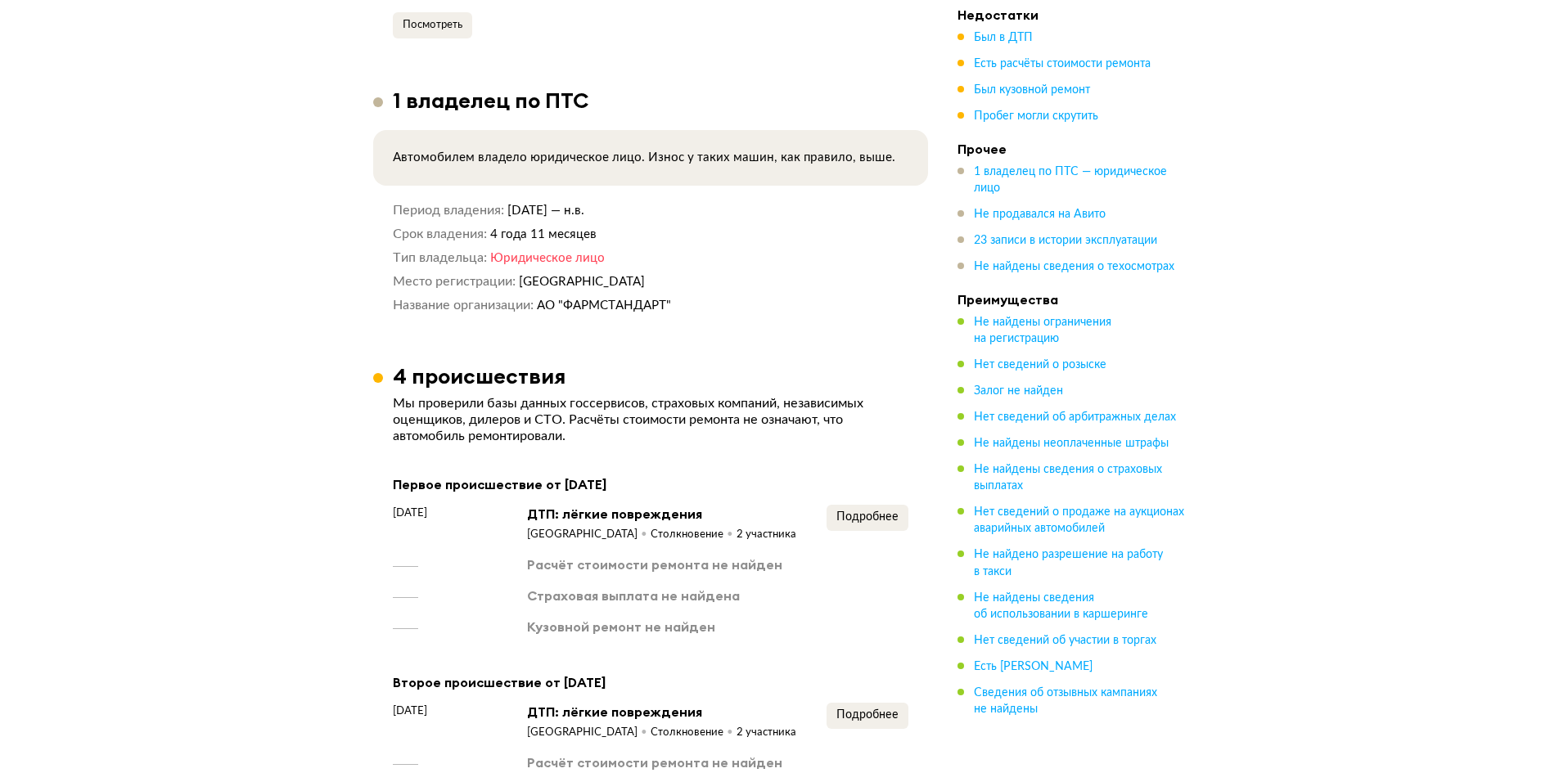
scroll to position [1636, 0]
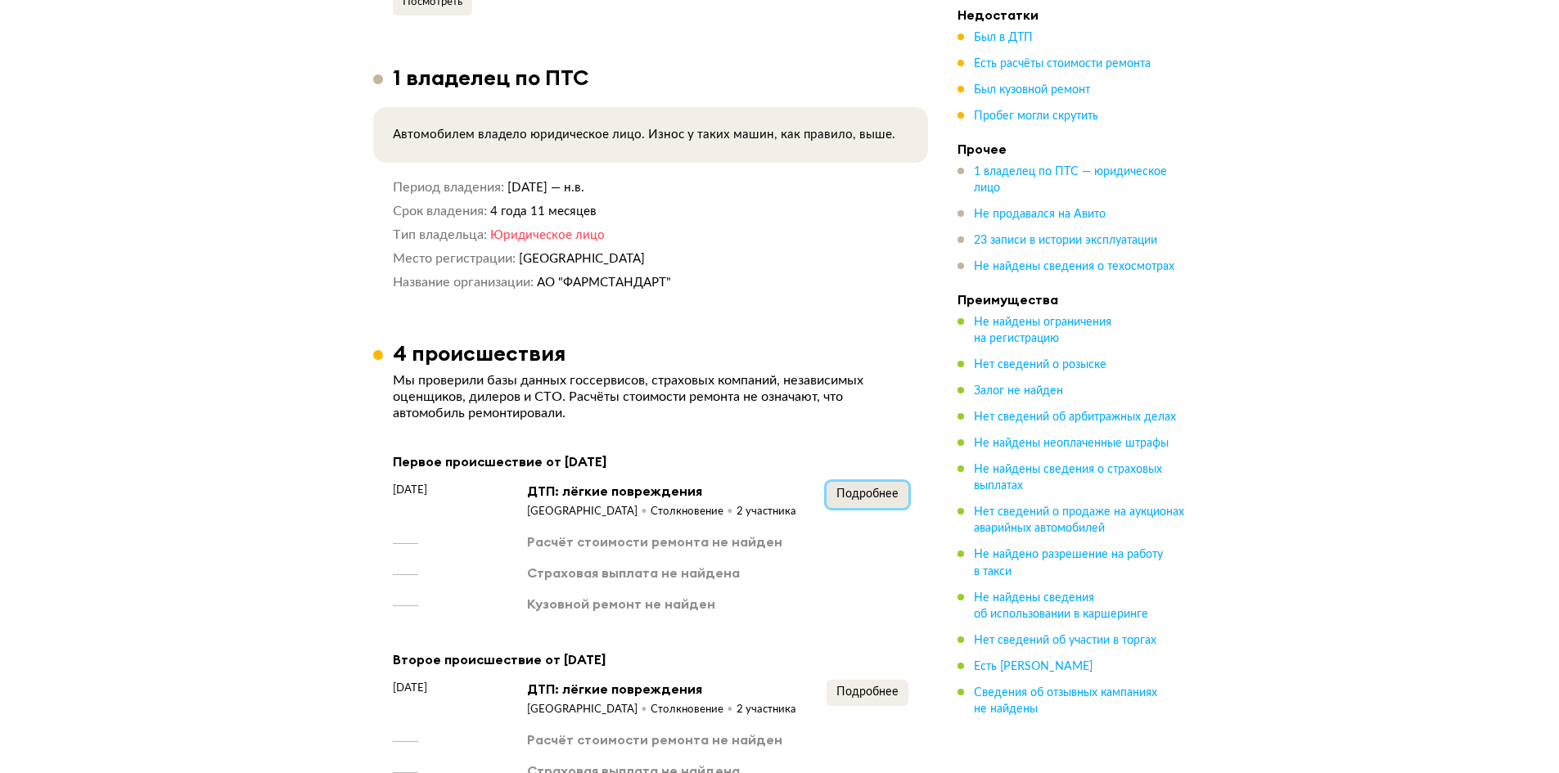
click at [854, 488] on span "Подробнее" at bounding box center [867, 493] width 62 height 11
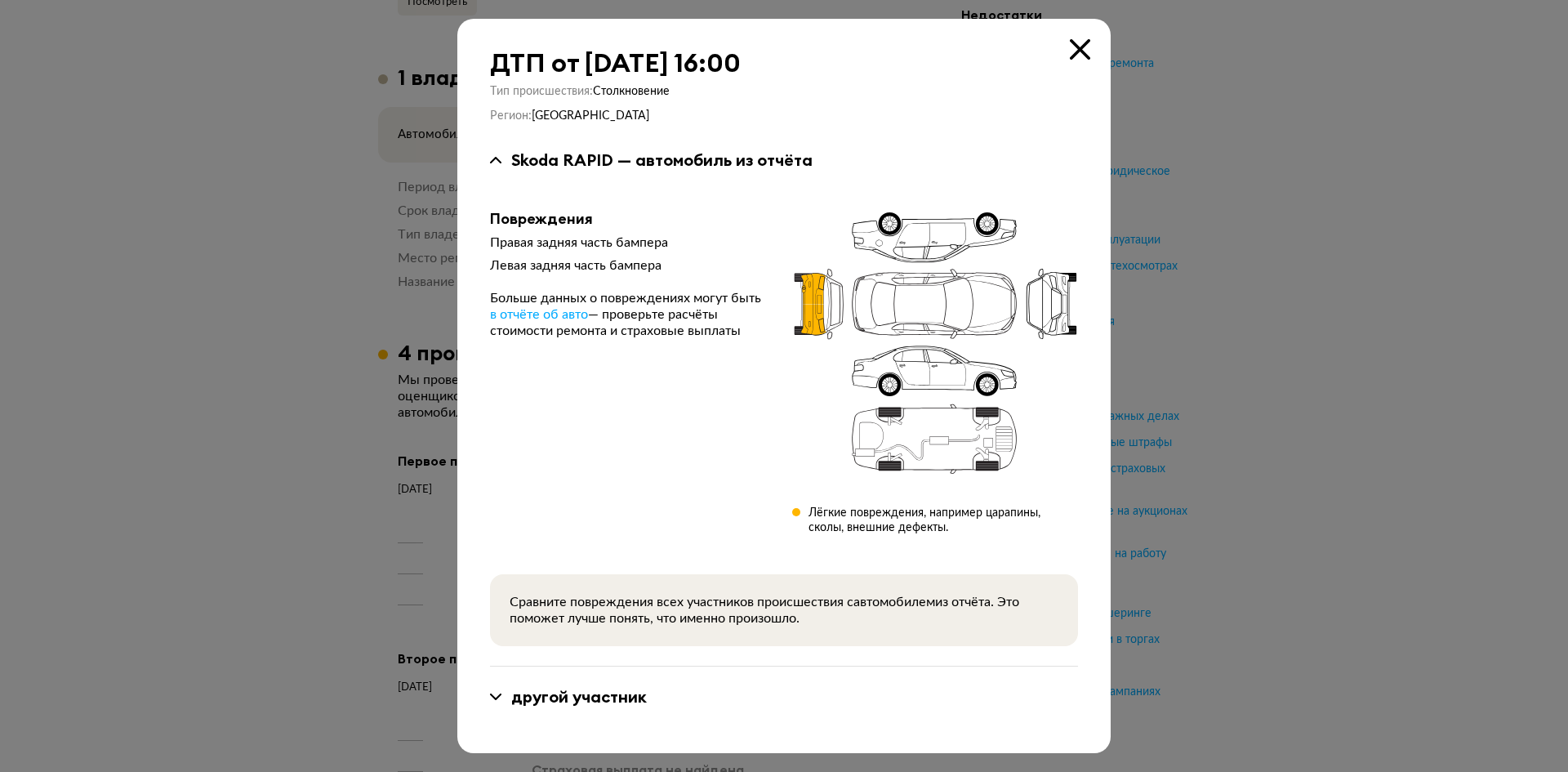
click at [1086, 51] on icon at bounding box center [1080, 49] width 20 height 20
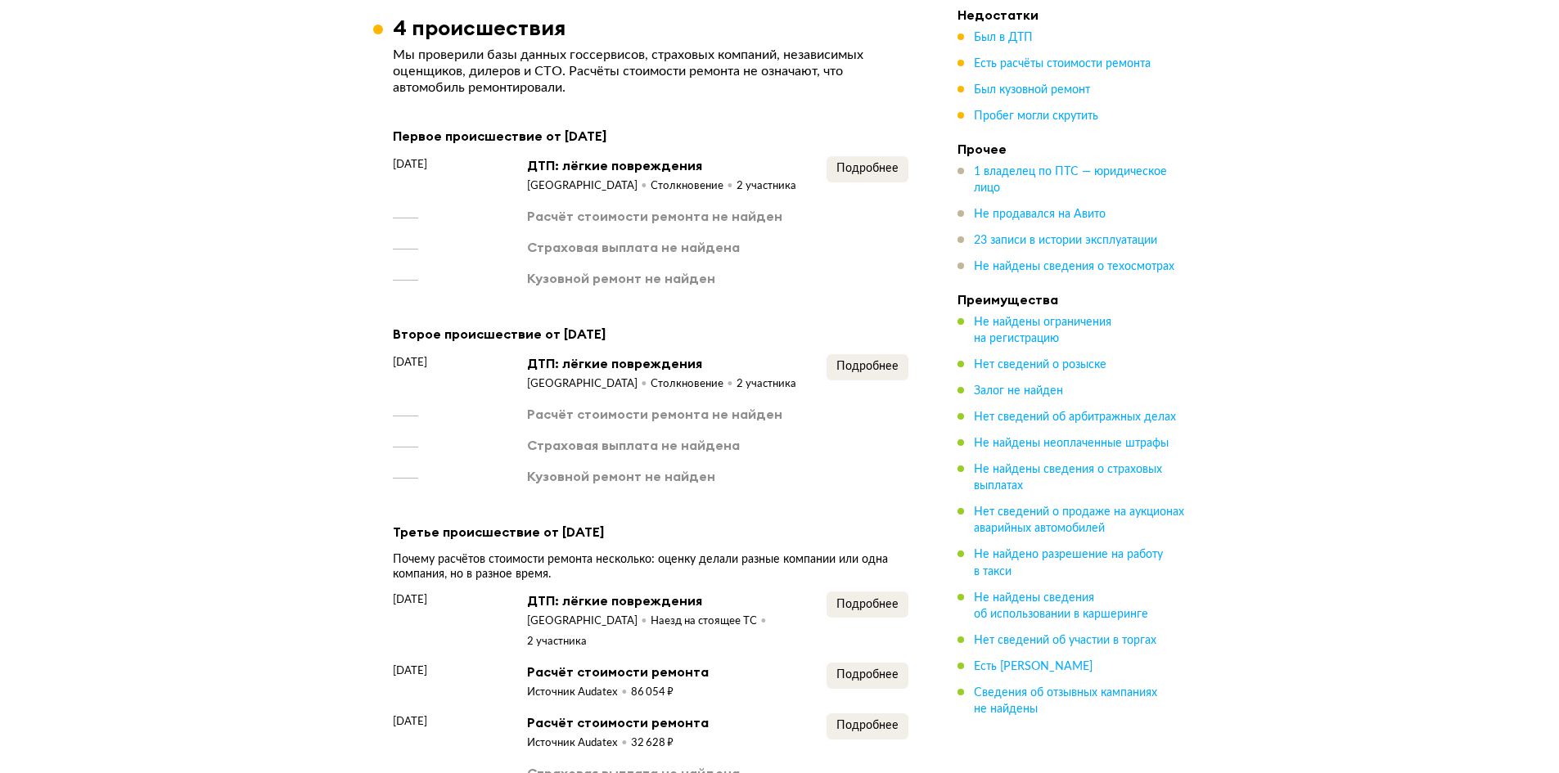
scroll to position [1964, 0]
click at [871, 377] on div "Подробнее" at bounding box center [867, 372] width 82 height 38
click at [875, 370] on div "Подробнее" at bounding box center [867, 372] width 82 height 38
click at [875, 359] on span "Подробнее" at bounding box center [867, 364] width 62 height 11
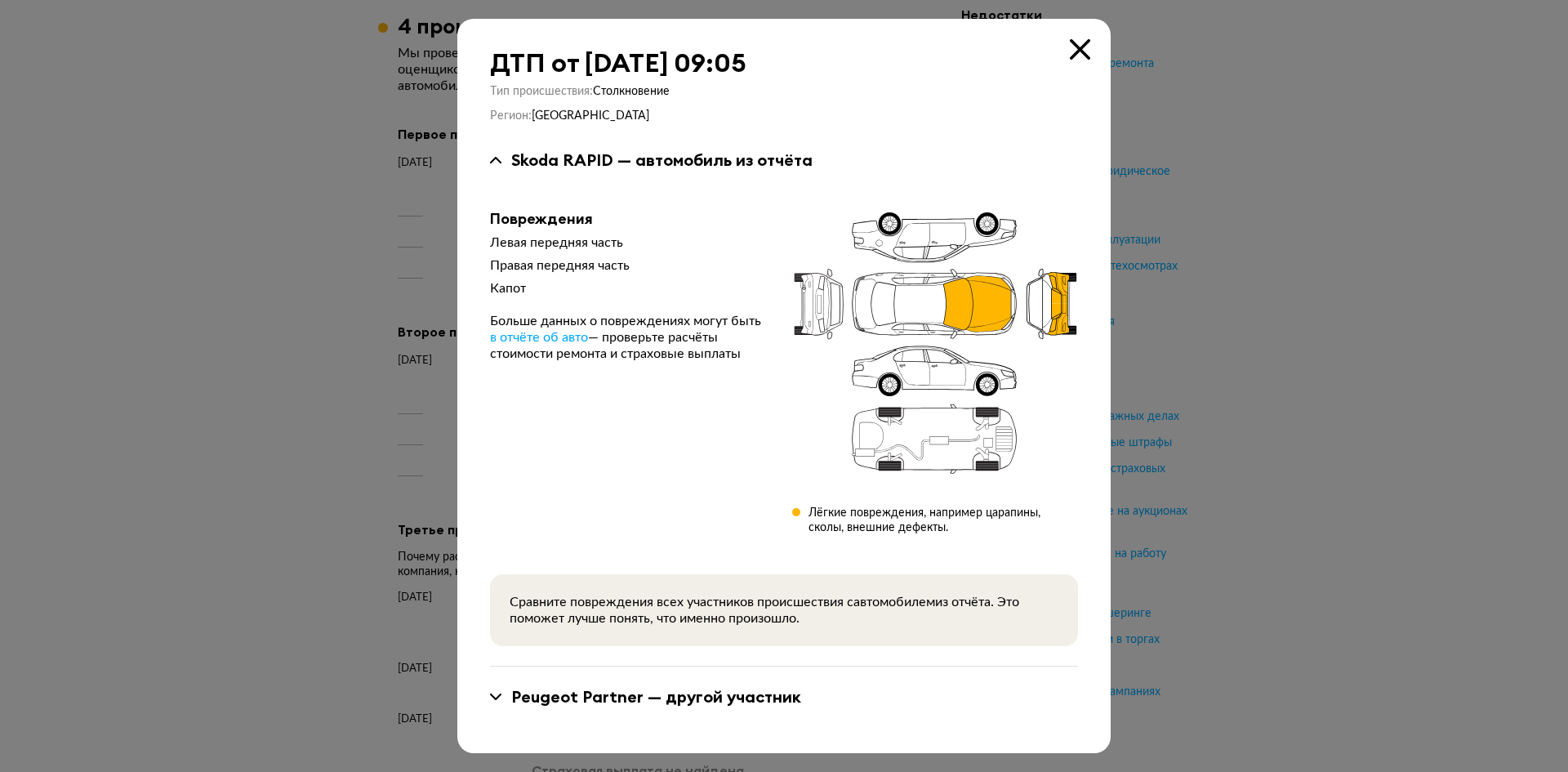
click at [1080, 51] on icon at bounding box center [1080, 49] width 20 height 20
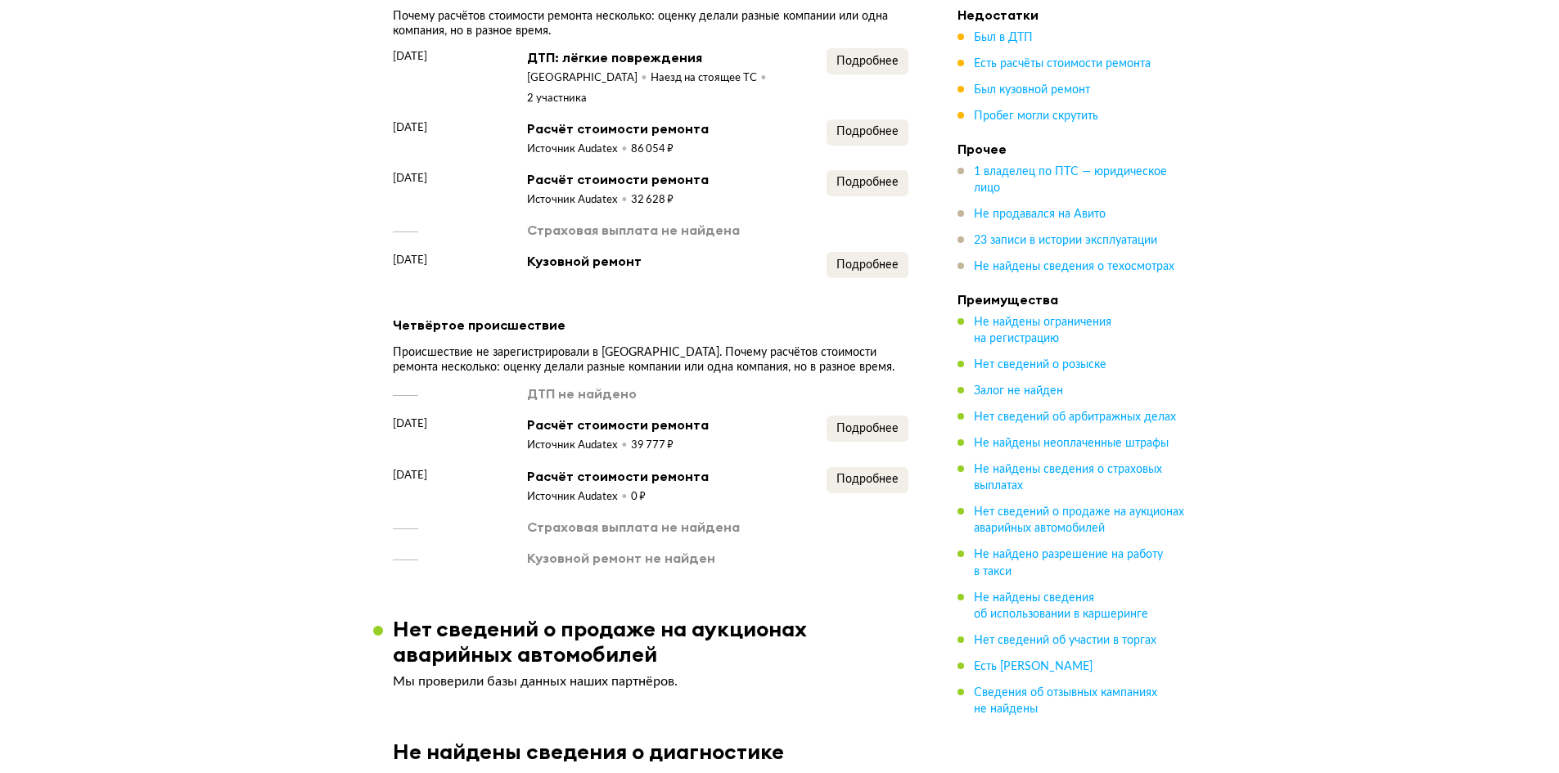
scroll to position [2536, 0]
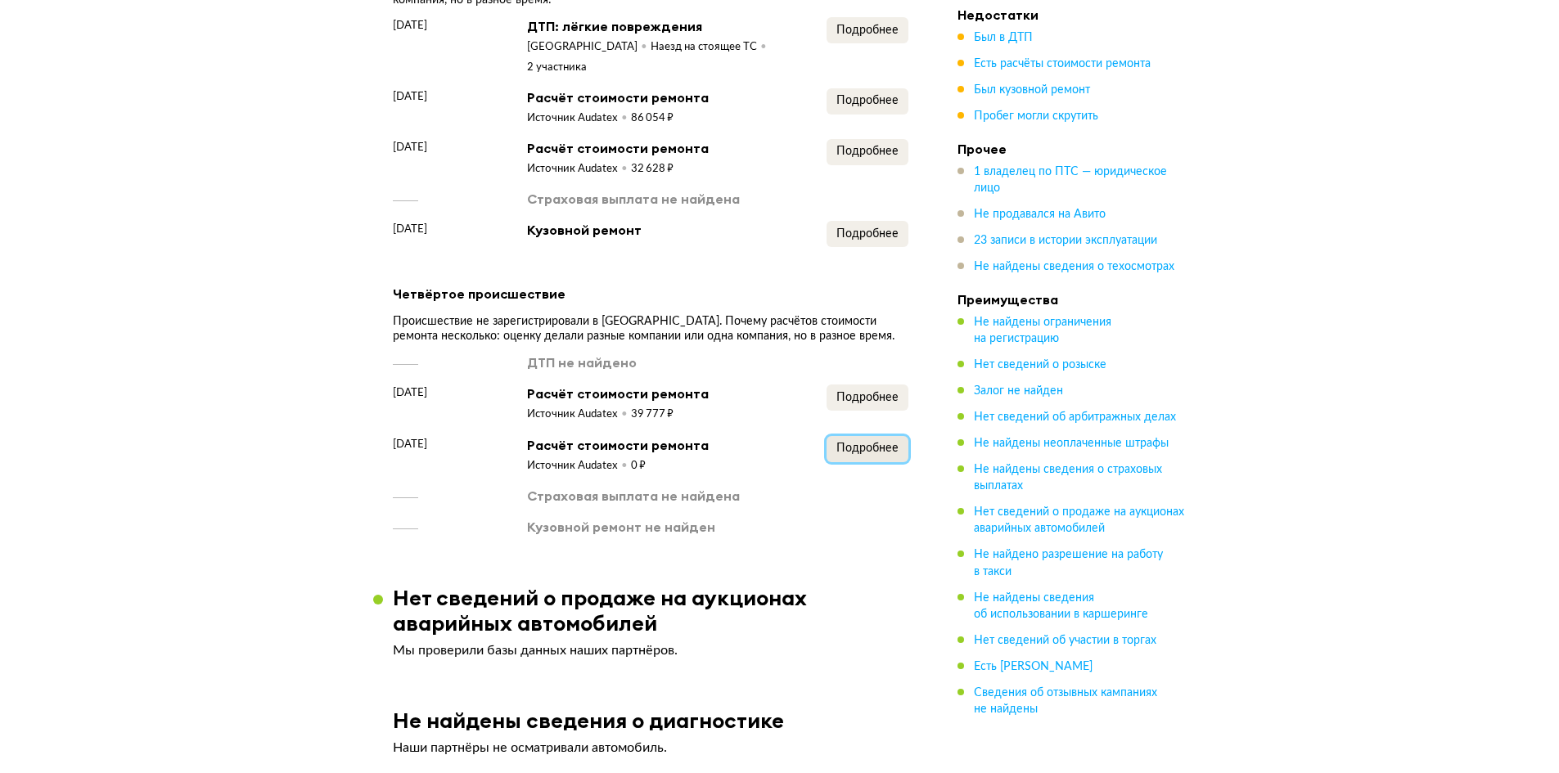
click at [863, 436] on button "Подробнее" at bounding box center [867, 449] width 82 height 26
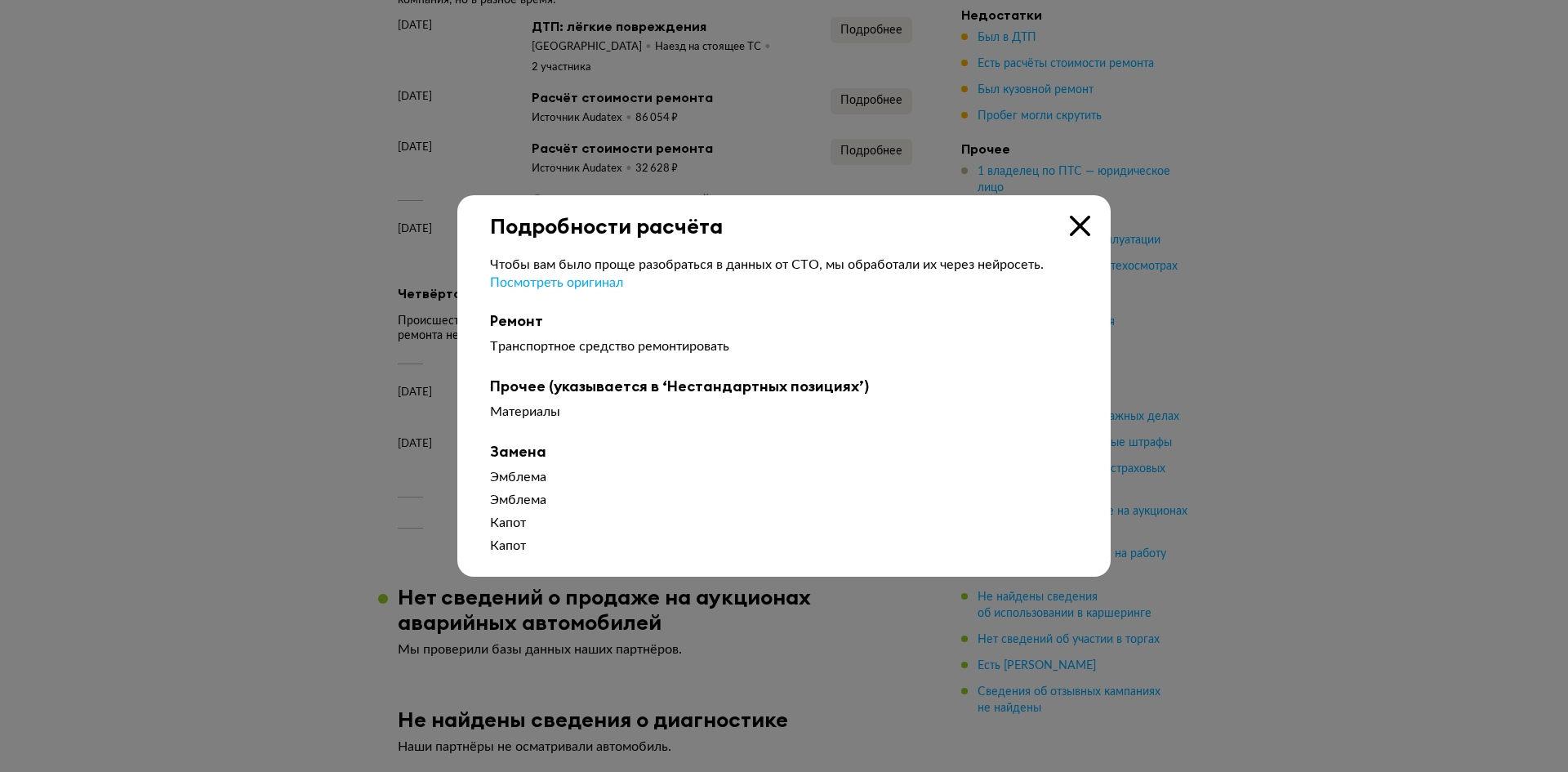
click at [1083, 225] on icon at bounding box center [1080, 226] width 20 height 20
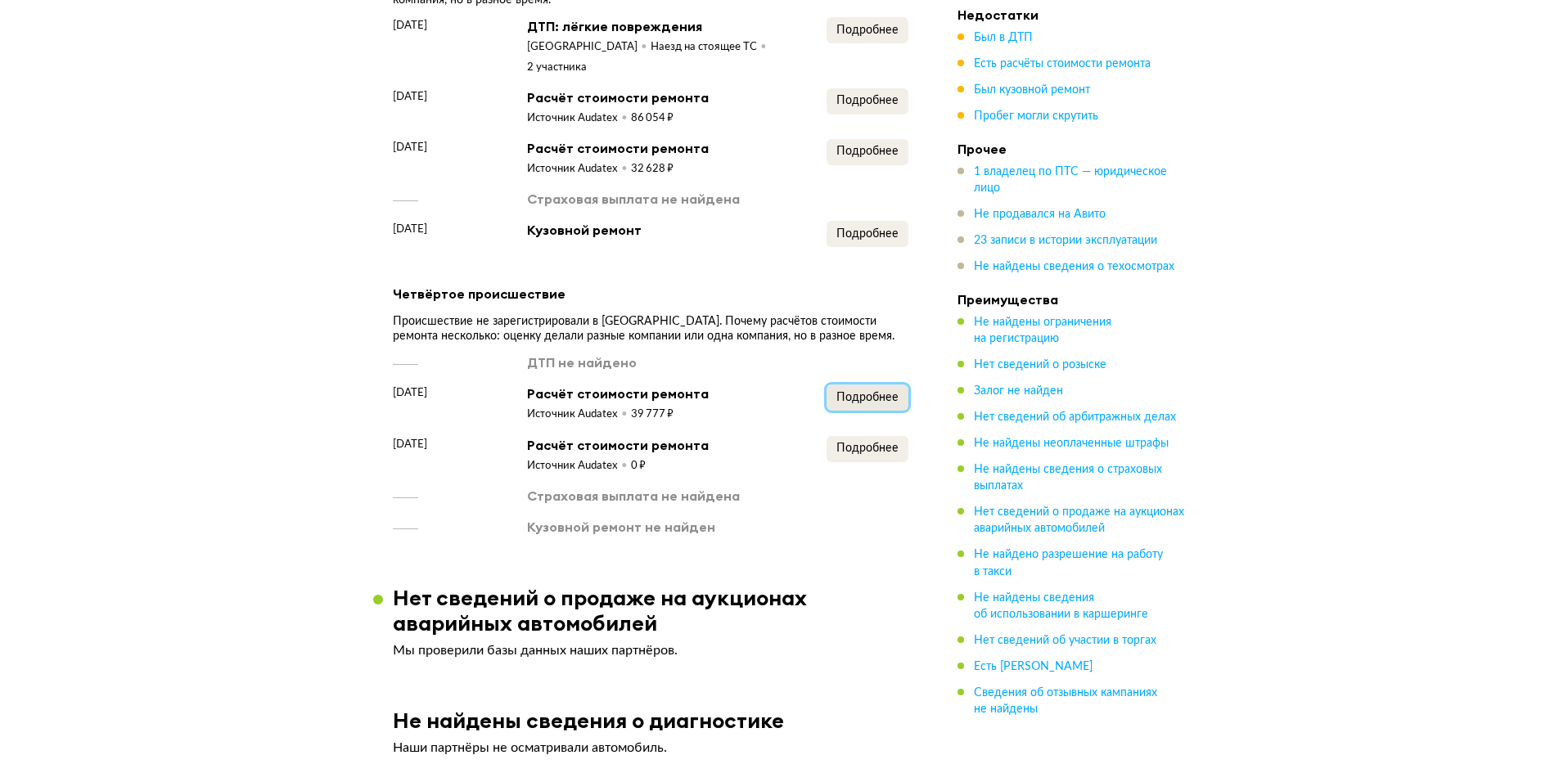
click at [891, 392] on span "Подробнее" at bounding box center [867, 397] width 62 height 11
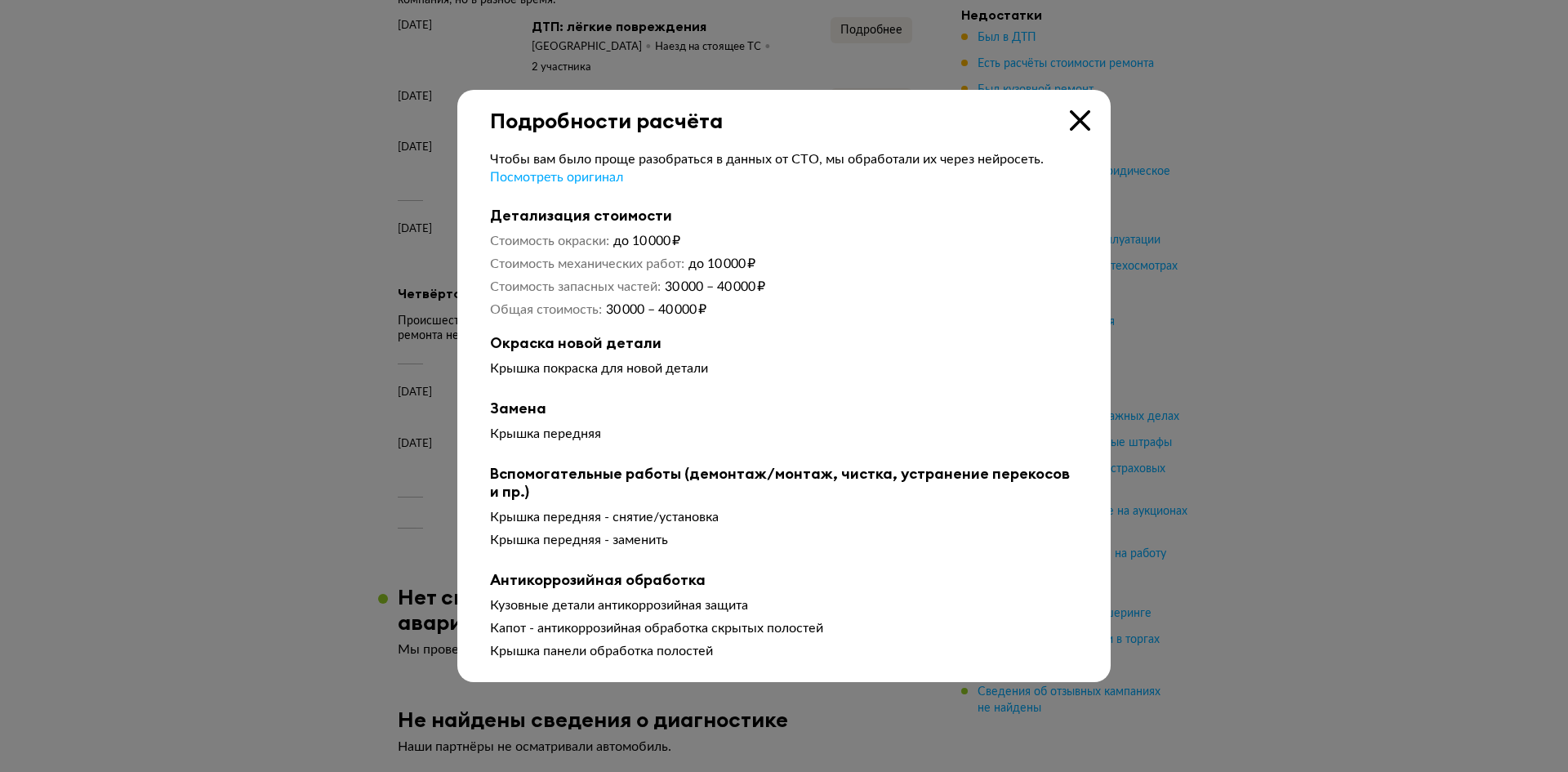
click at [1072, 115] on icon at bounding box center [1080, 120] width 20 height 20
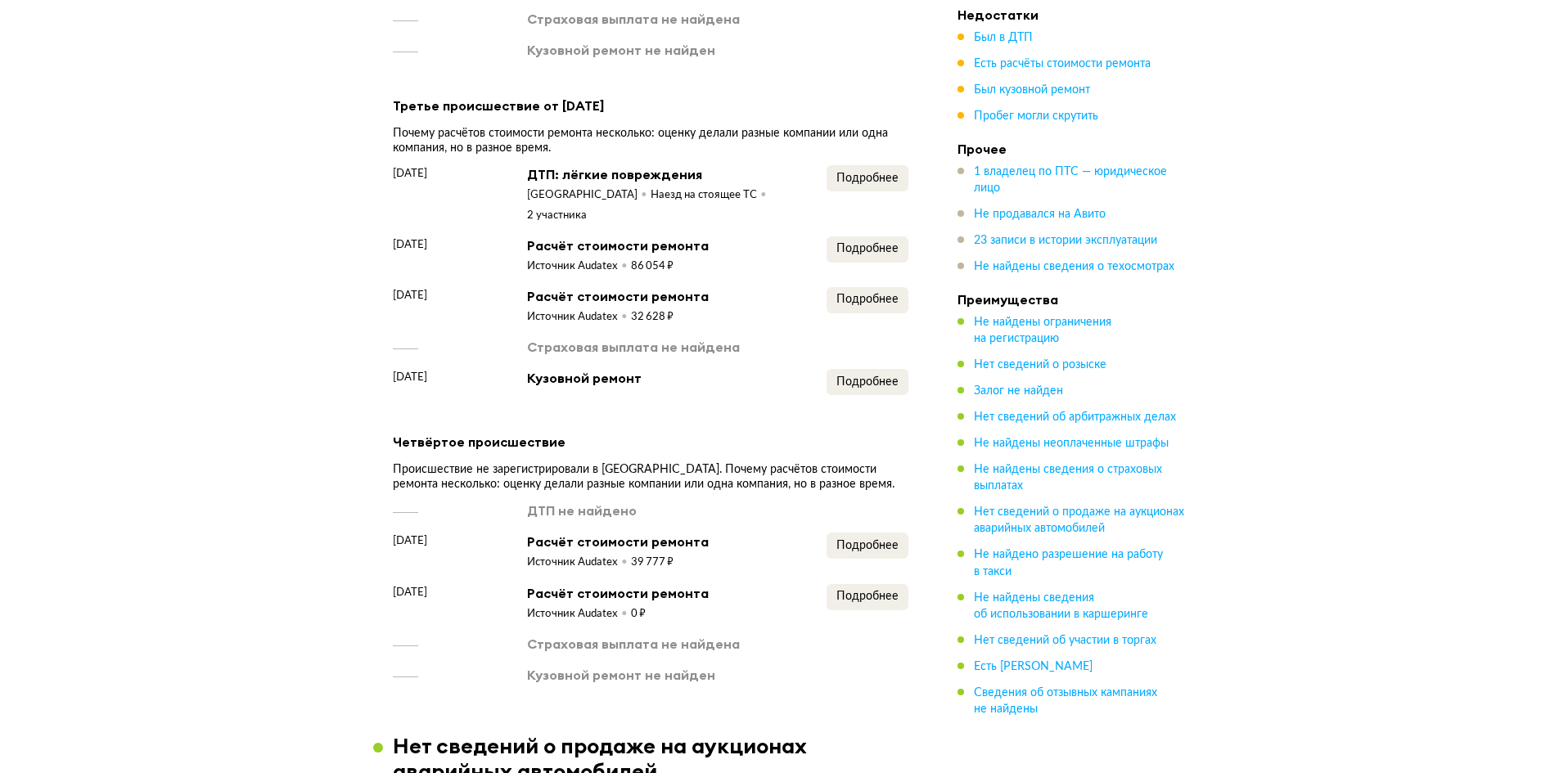
scroll to position [2373, 0]
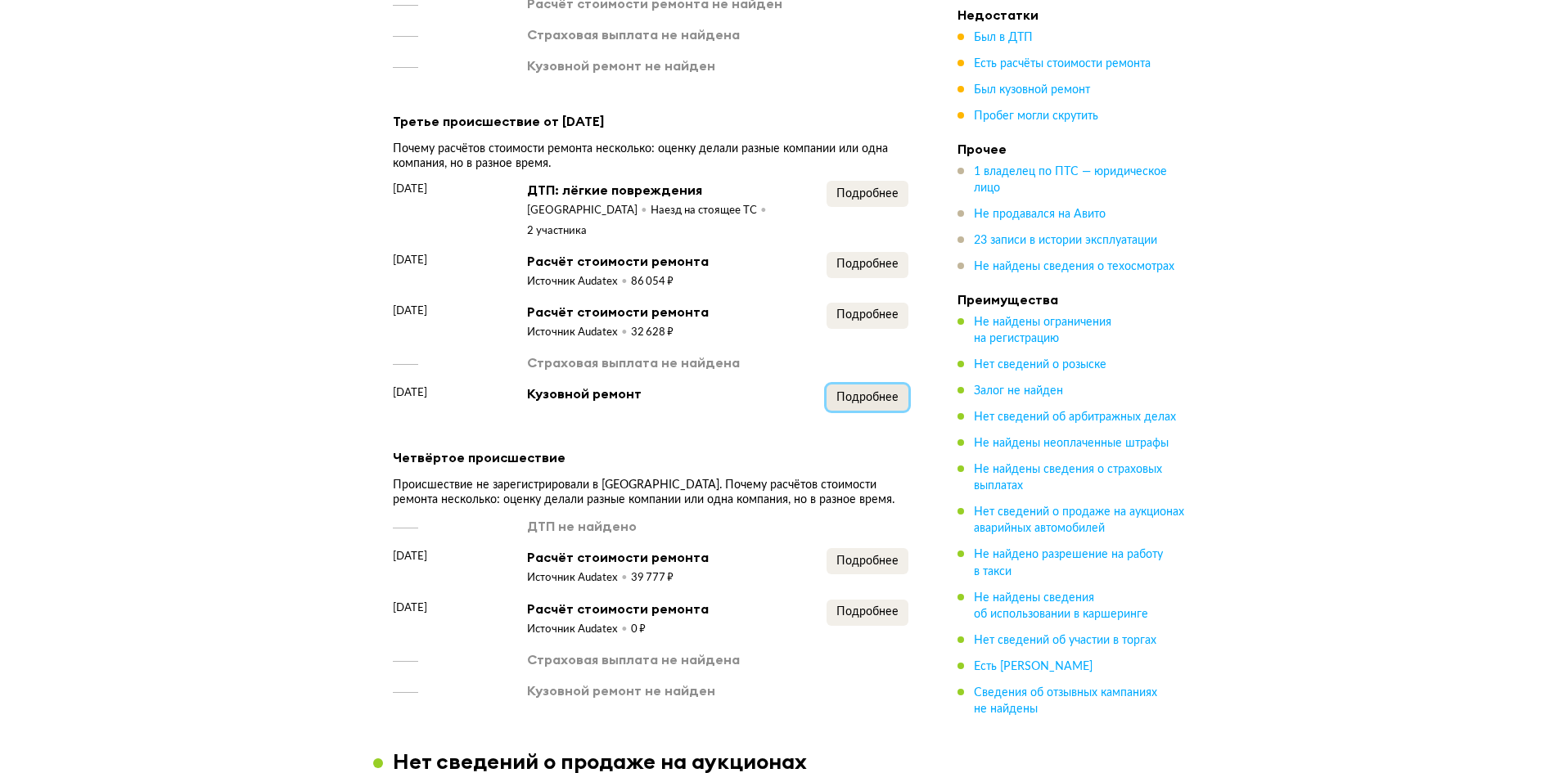
click at [875, 392] on span "Подробнее" at bounding box center [867, 397] width 62 height 11
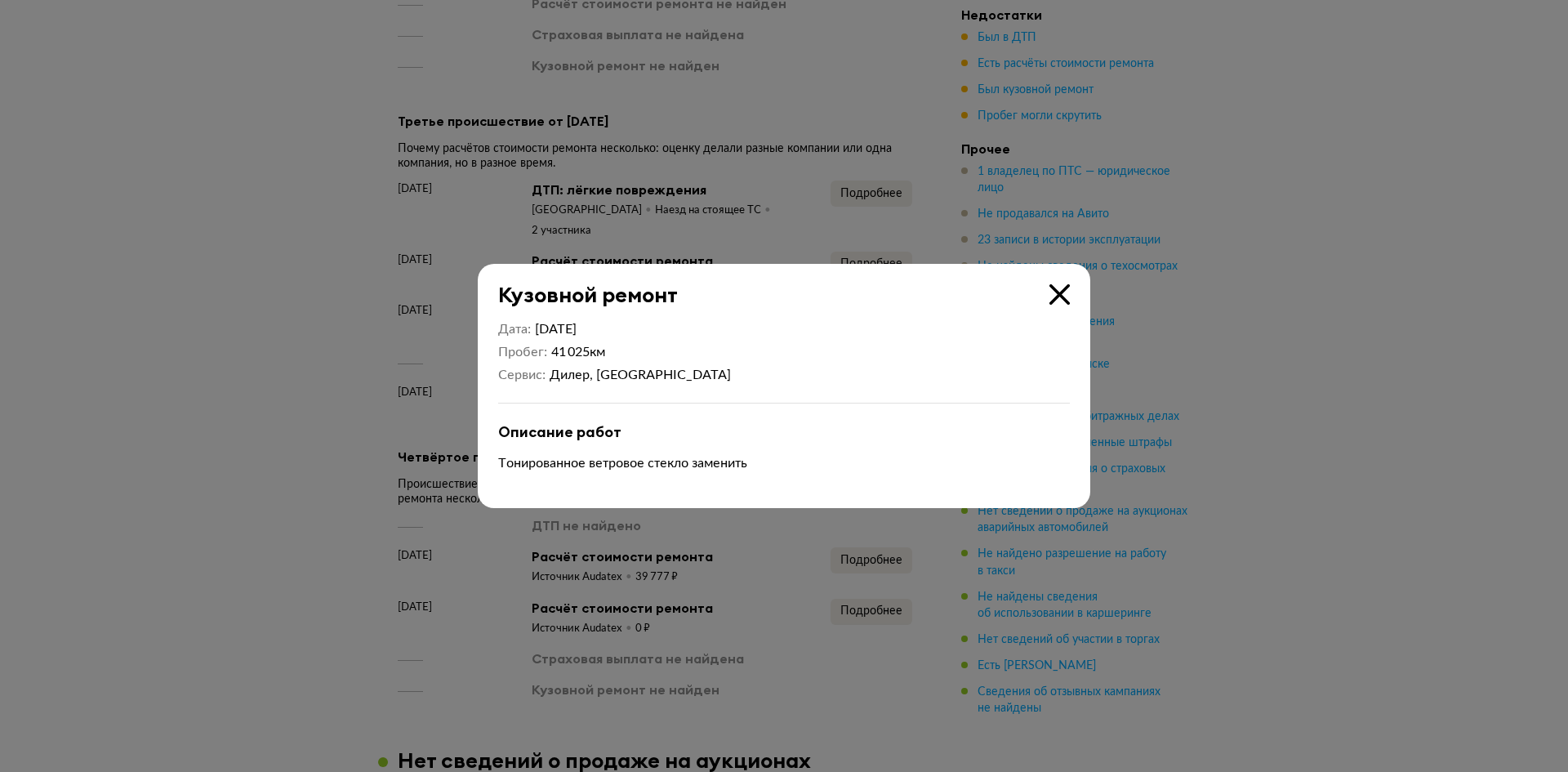
click at [1058, 290] on icon at bounding box center [1059, 295] width 20 height 20
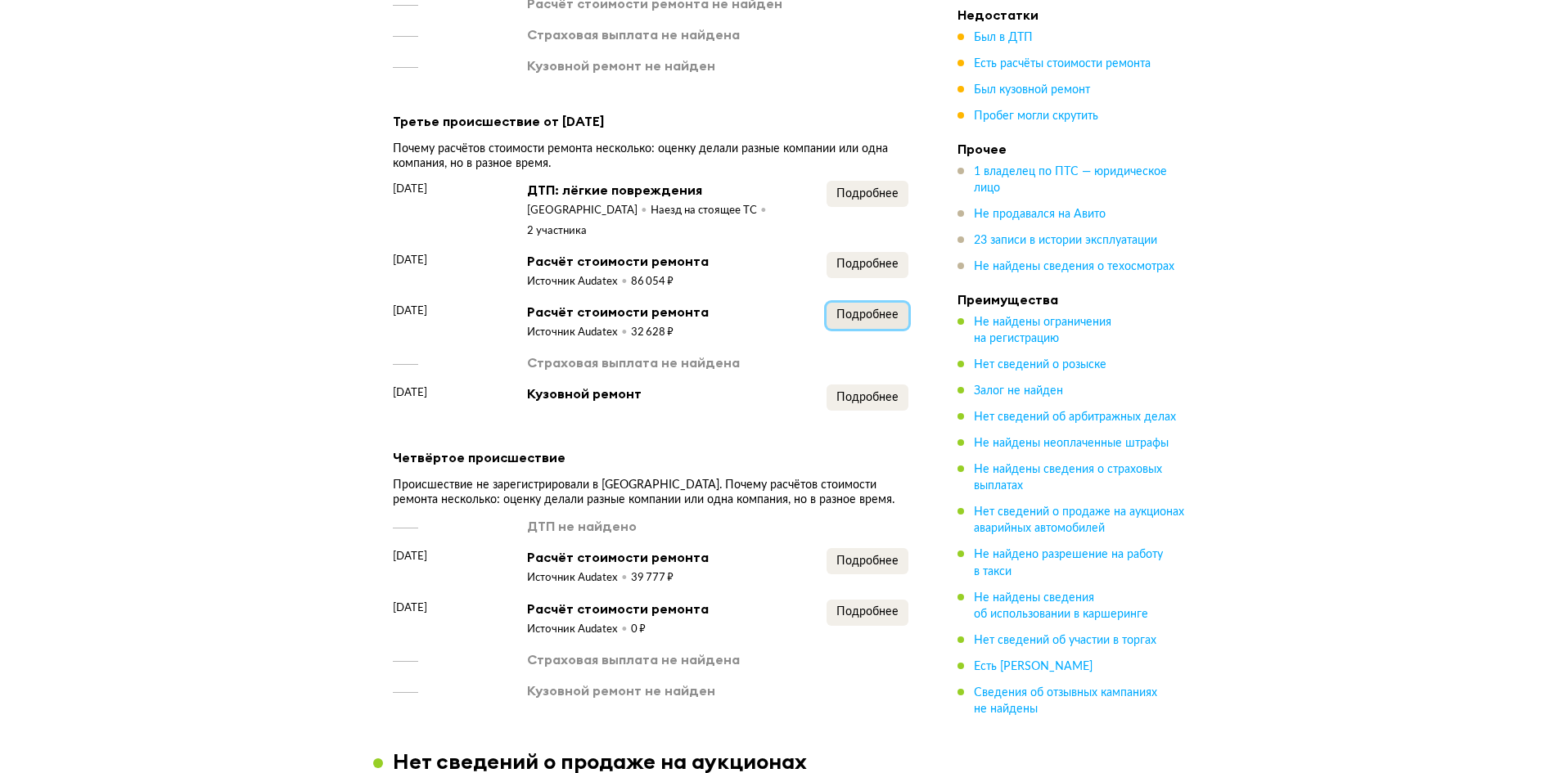
click at [865, 309] on span "Подробнее" at bounding box center [867, 314] width 62 height 11
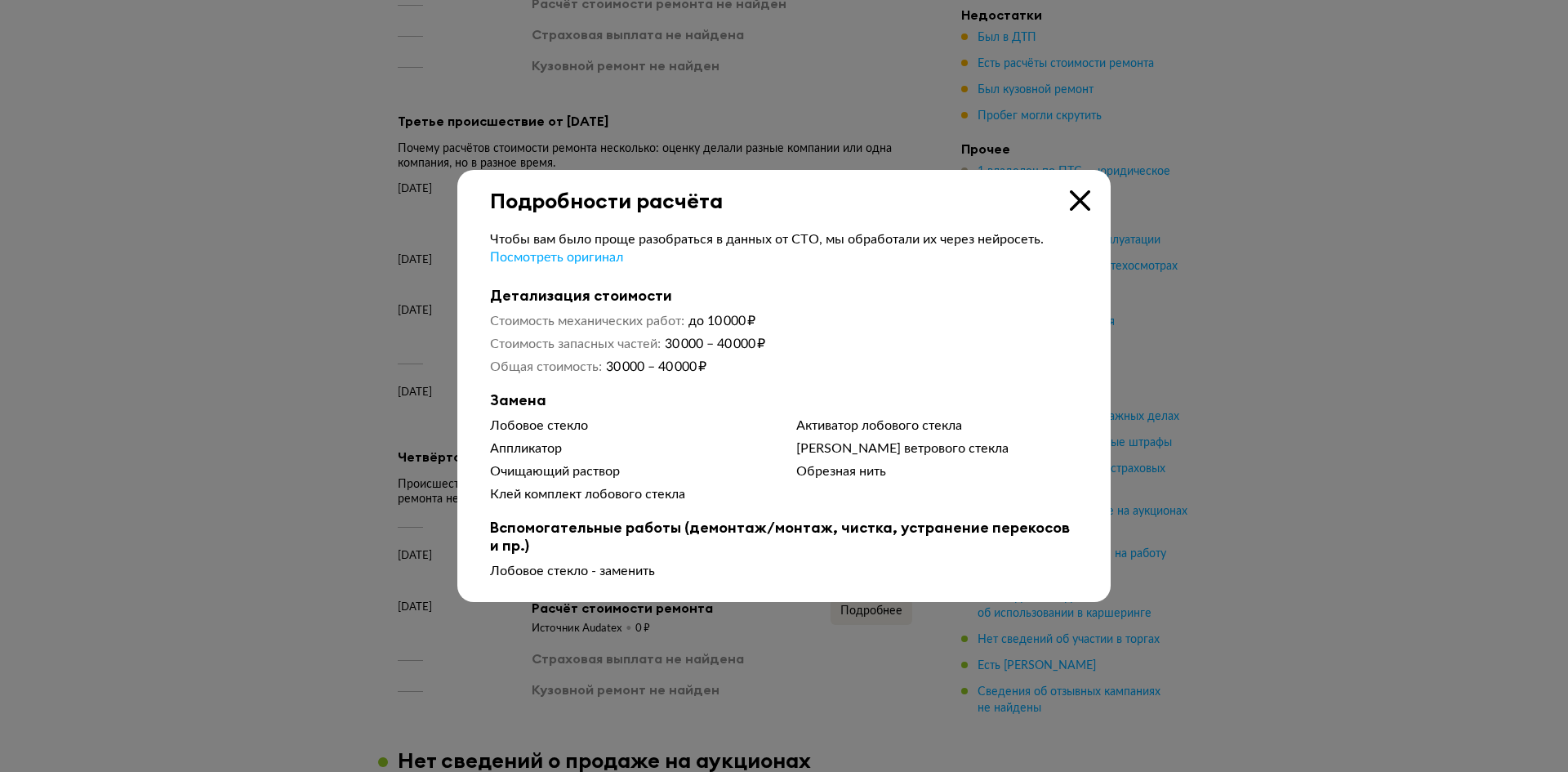
click at [1081, 205] on icon at bounding box center [1080, 201] width 20 height 20
